Goal: Obtain resource: Download file/media

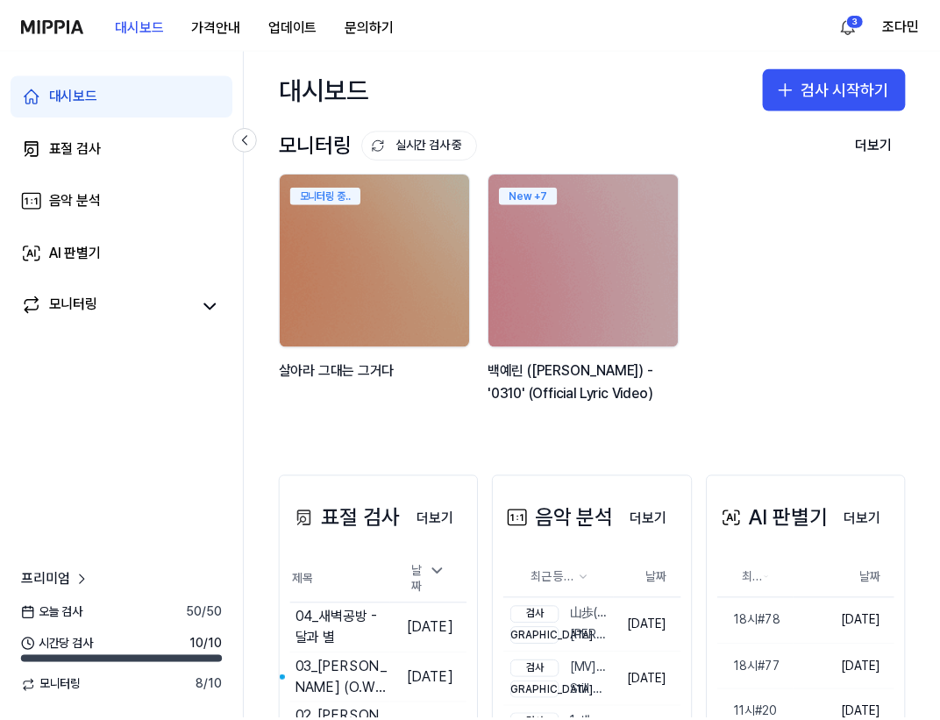
scroll to position [316, 0]
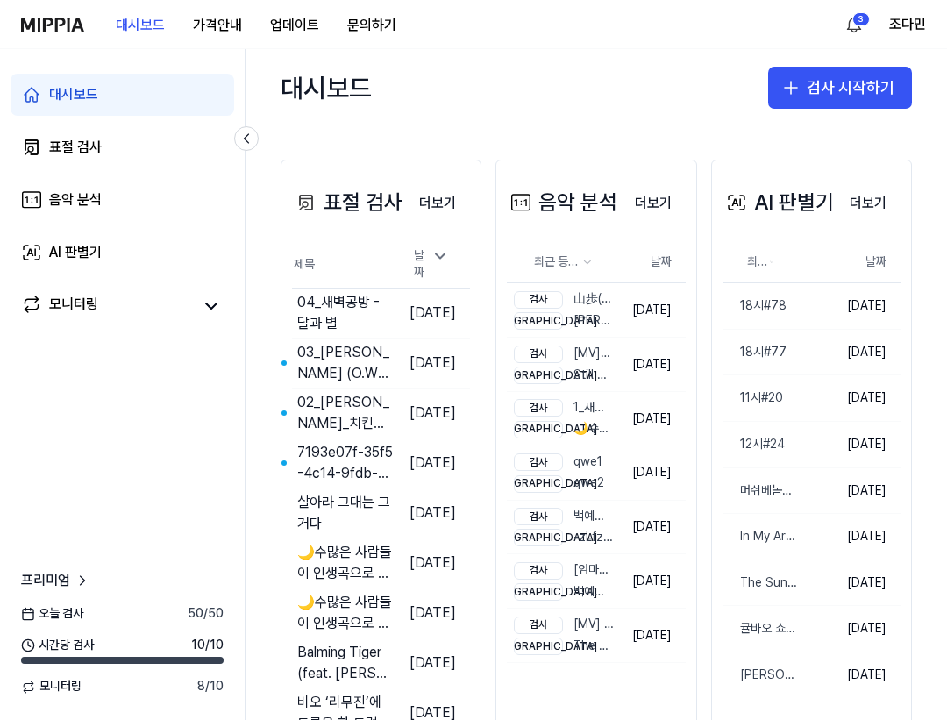
click at [452, 184] on link "더보기" at bounding box center [437, 202] width 65 height 37
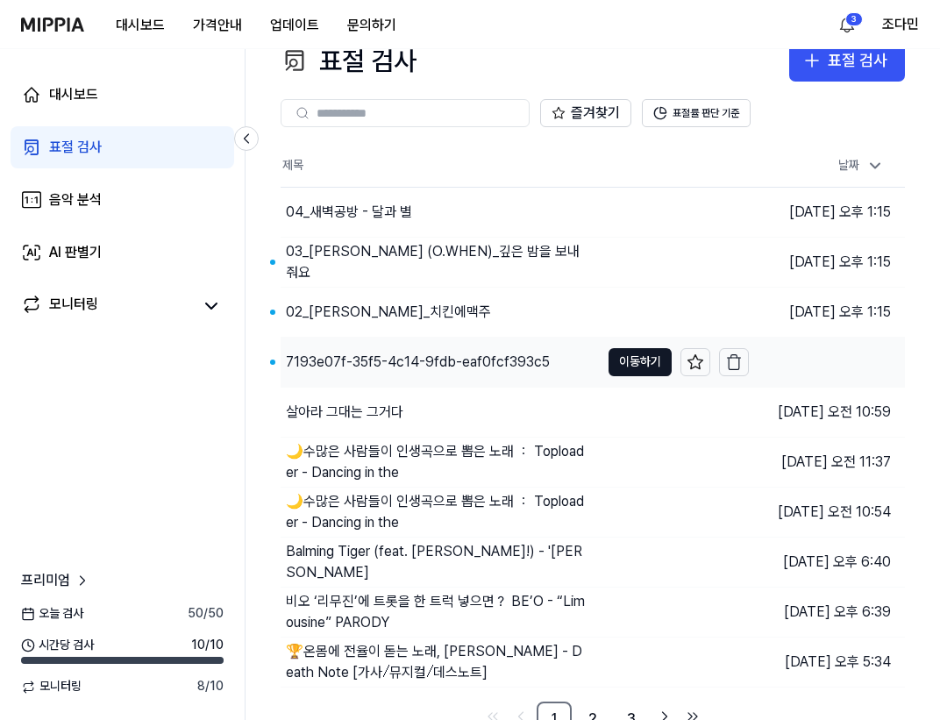
scroll to position [47, 0]
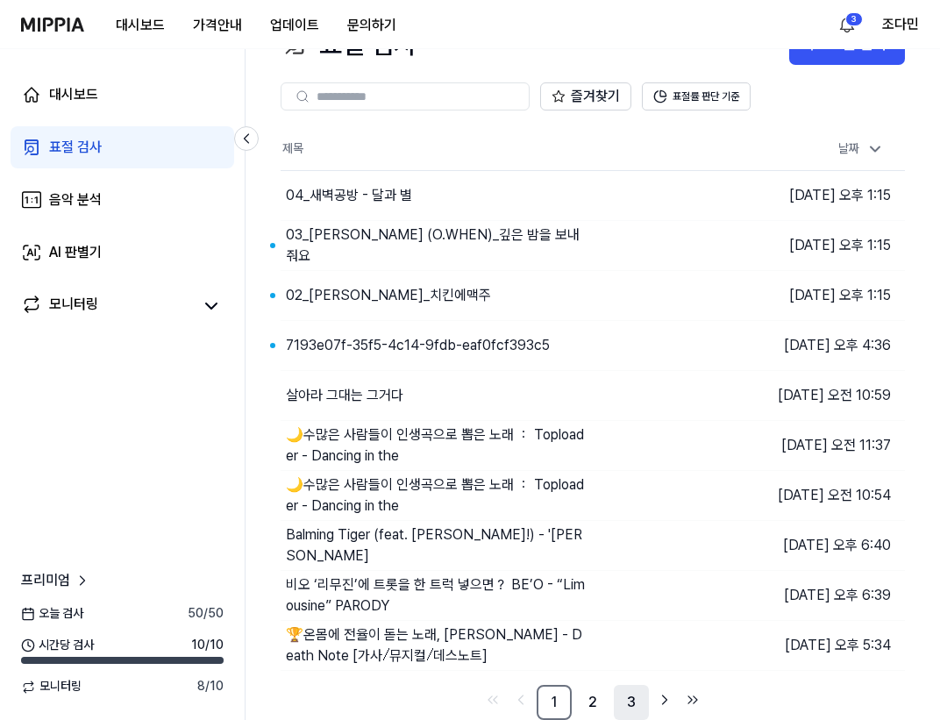
click at [631, 704] on link "3" at bounding box center [631, 702] width 35 height 35
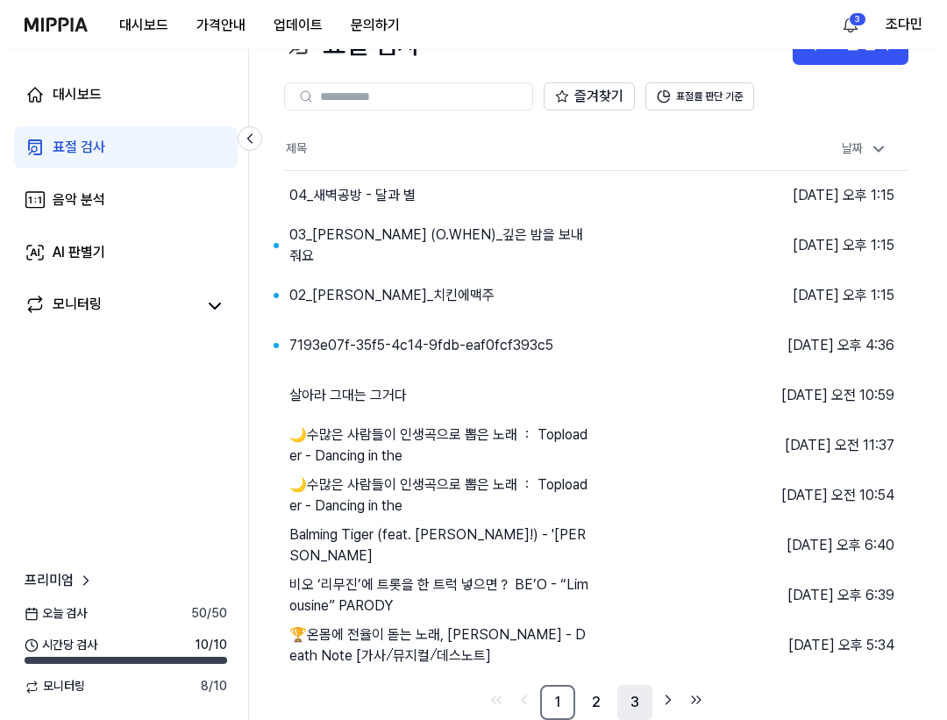
scroll to position [0, 0]
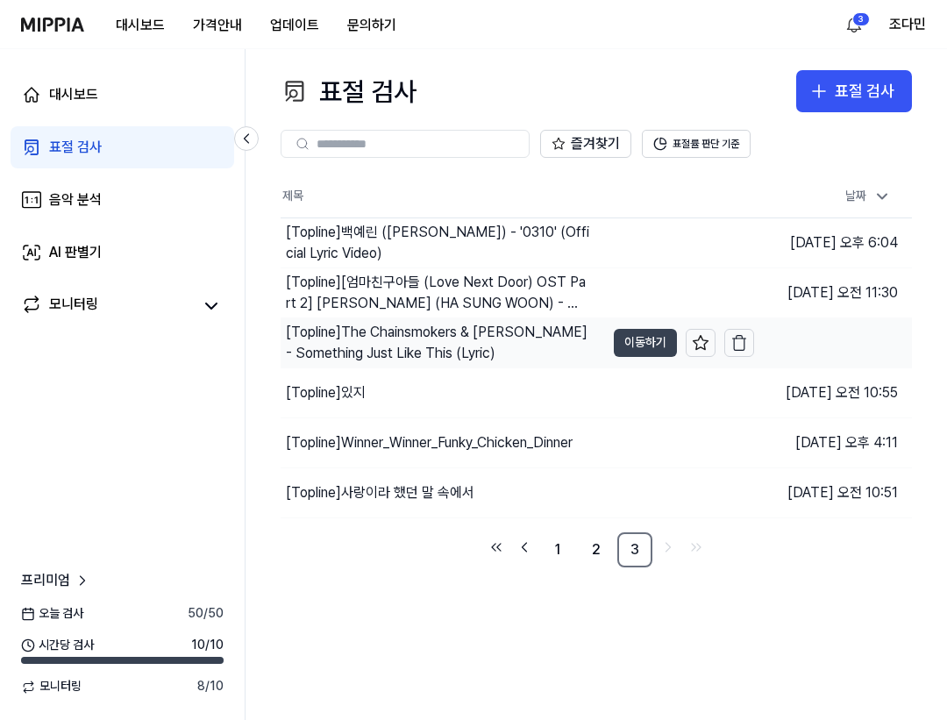
click at [644, 339] on button "이동하기" at bounding box center [645, 343] width 63 height 28
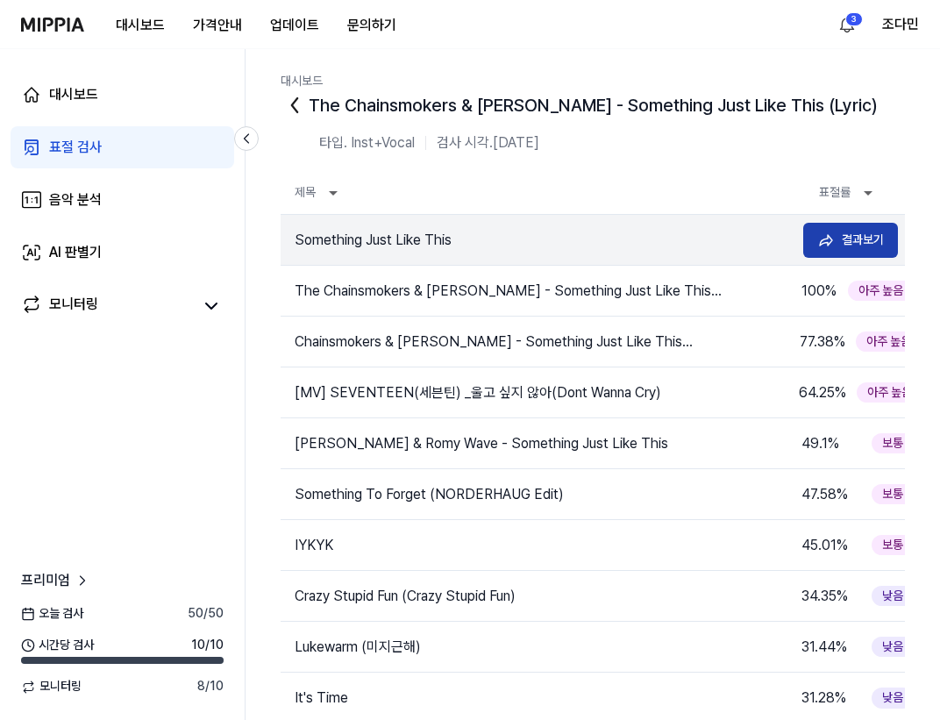
click at [839, 244] on button "결과보기" at bounding box center [851, 240] width 95 height 35
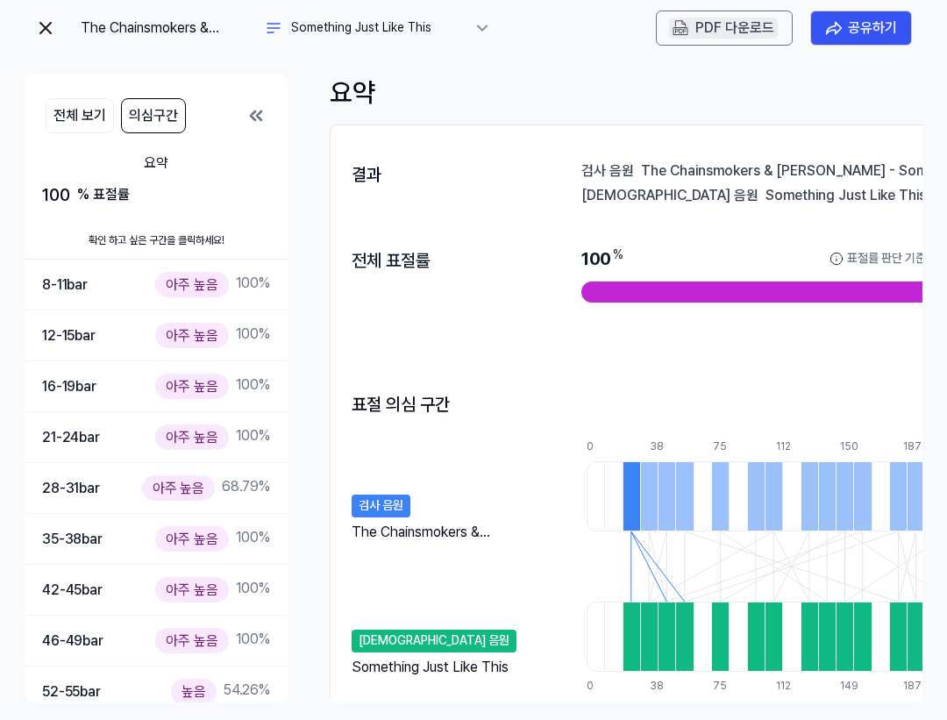
click at [720, 29] on div "PDF 다운로드" at bounding box center [735, 28] width 79 height 23
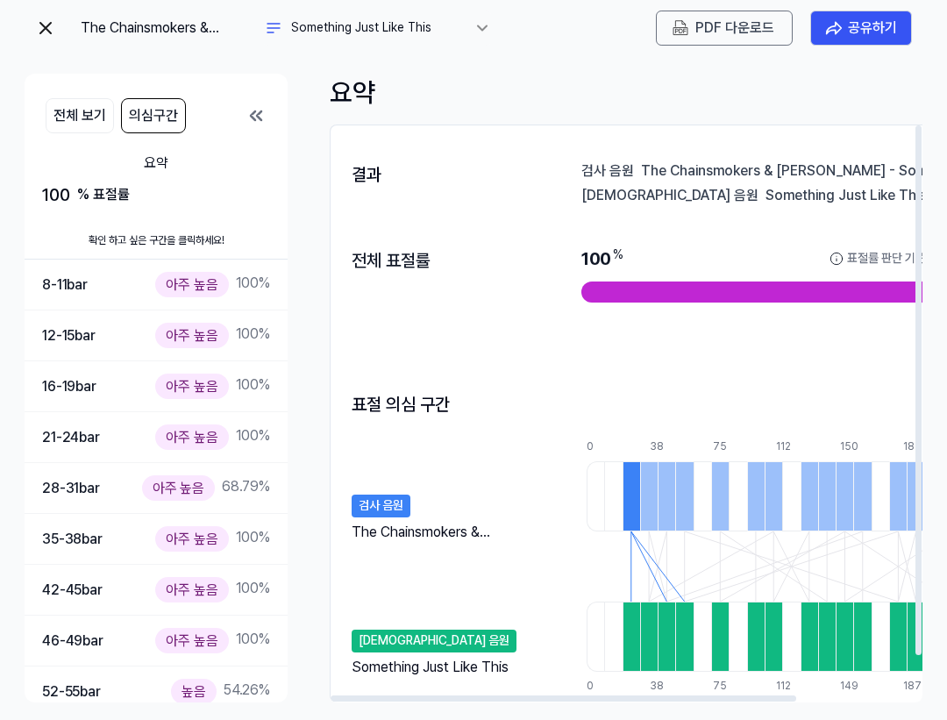
click at [536, 142] on div "결과 검사 음원 The Chainsmokers & Coldplay - Something Just Like This (Lyric) 비교 음원 S…" at bounding box center [701, 439] width 742 height 629
click at [676, 30] on img at bounding box center [681, 28] width 16 height 16
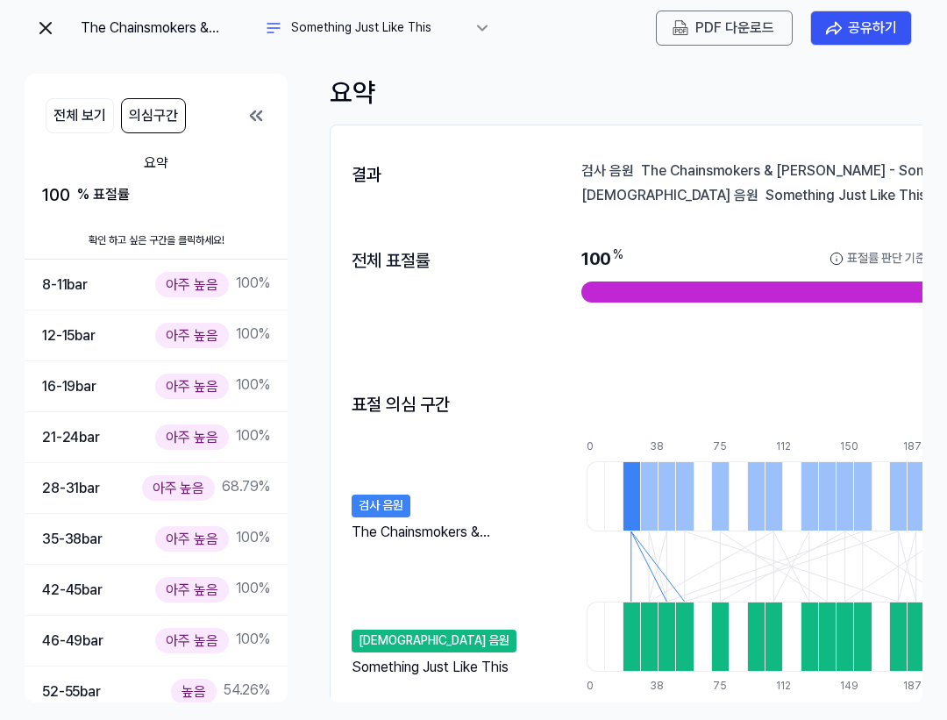
click at [42, 26] on img at bounding box center [45, 28] width 21 height 21
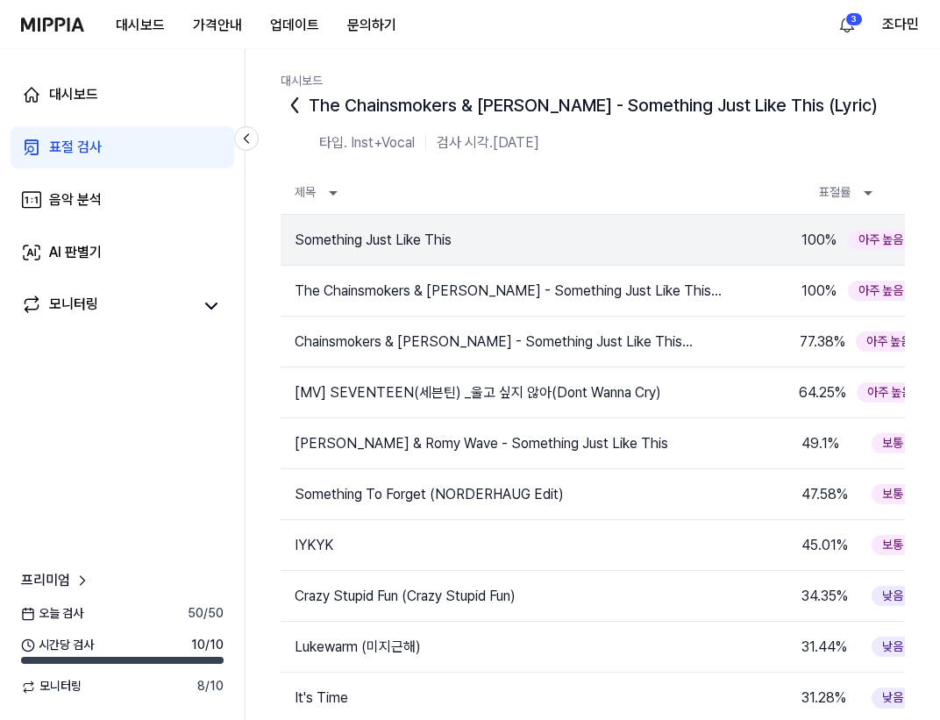
click at [56, 142] on div "표절 검사" at bounding box center [75, 147] width 53 height 21
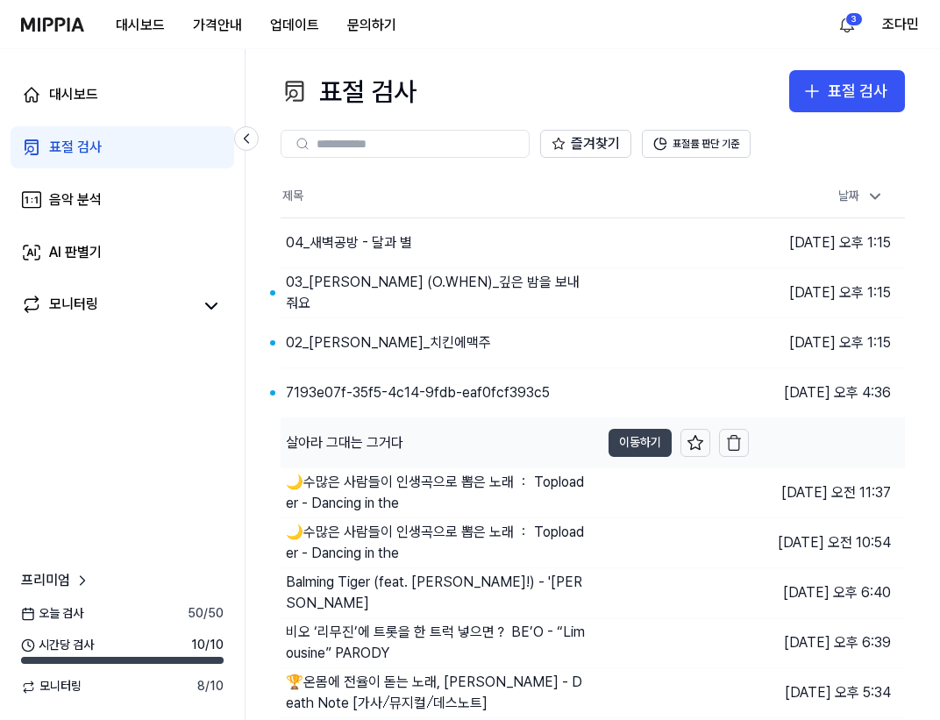
click at [614, 435] on button "이동하기" at bounding box center [640, 443] width 63 height 28
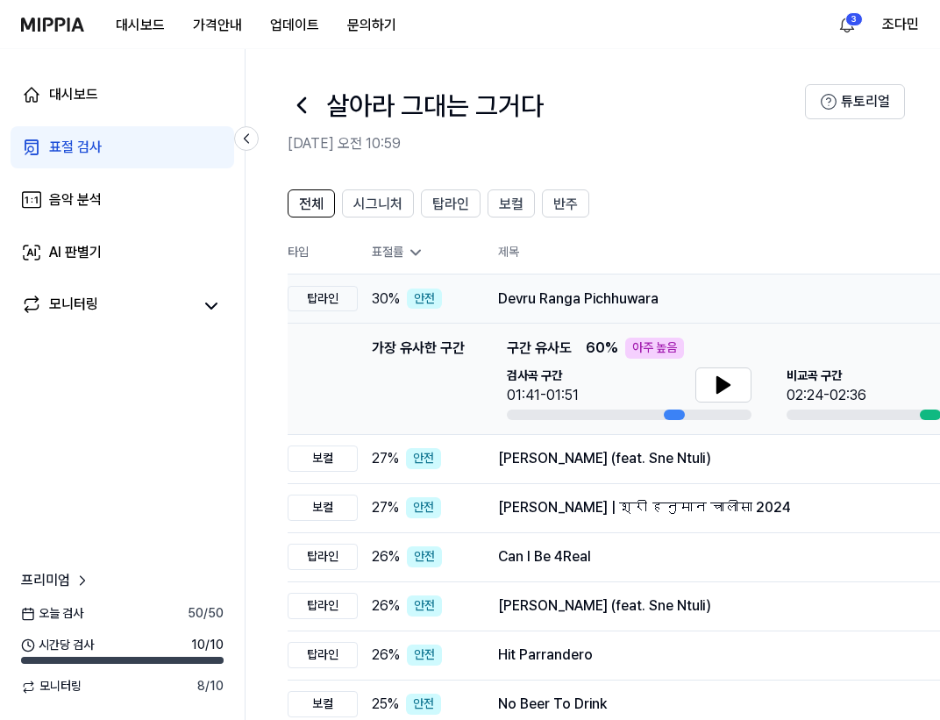
click at [584, 313] on td "Devru Ranga Pichhuwara 결과보기" at bounding box center [757, 299] width 575 height 49
click at [618, 287] on div "Devru Ranga Pichhuwara 결과보기" at bounding box center [757, 299] width 519 height 28
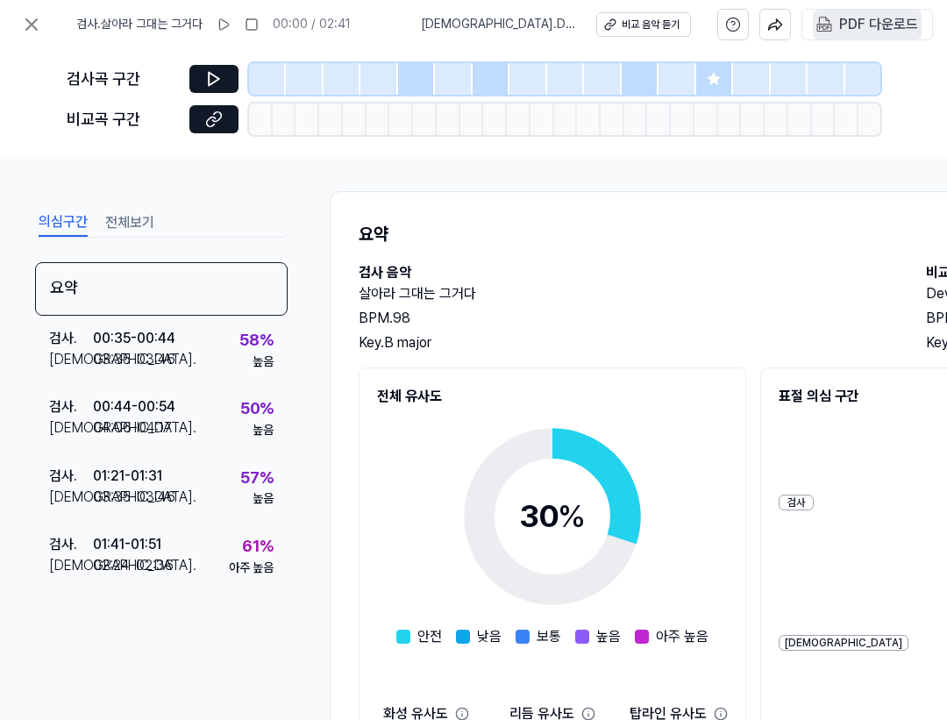
click at [847, 25] on div "PDF 다운로드" at bounding box center [879, 24] width 79 height 23
